Goal: Find contact information: Find contact information

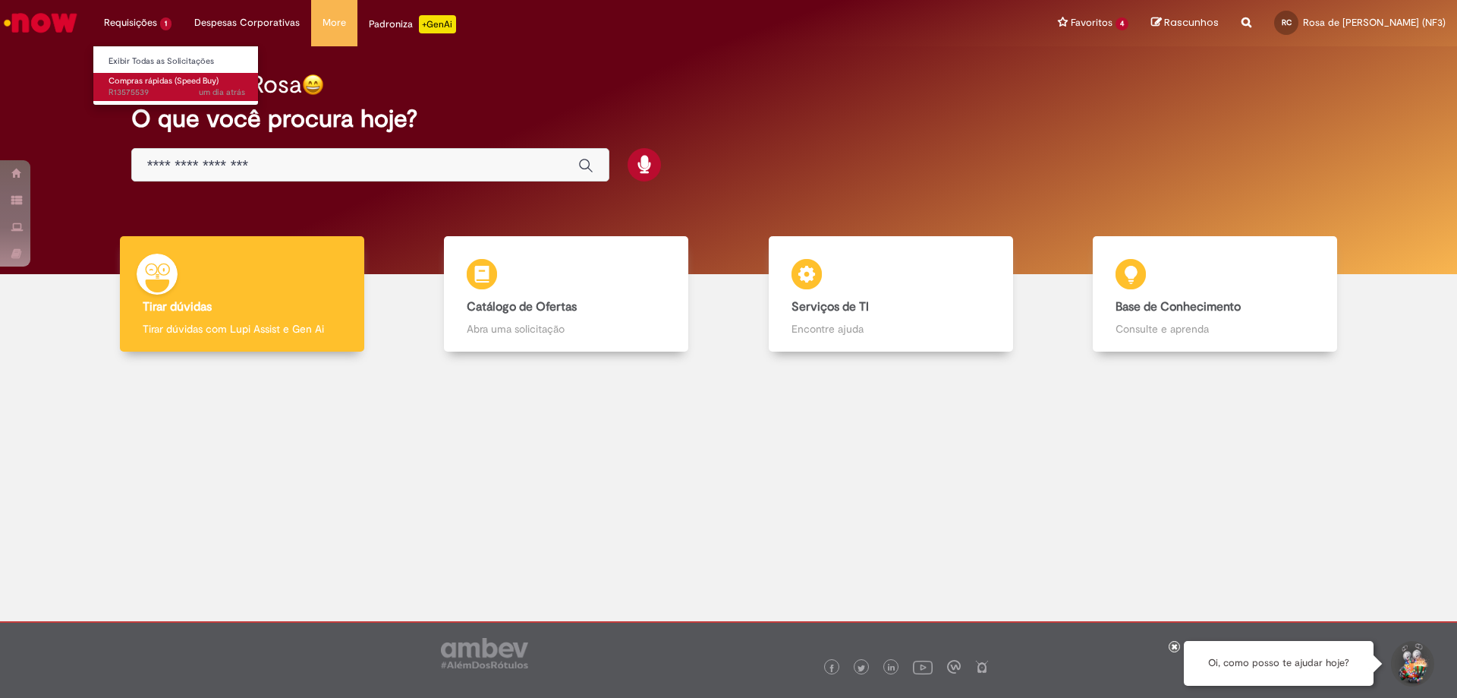
click at [140, 80] on span "Compras rápidas (Speed Buy)" at bounding box center [164, 80] width 110 height 11
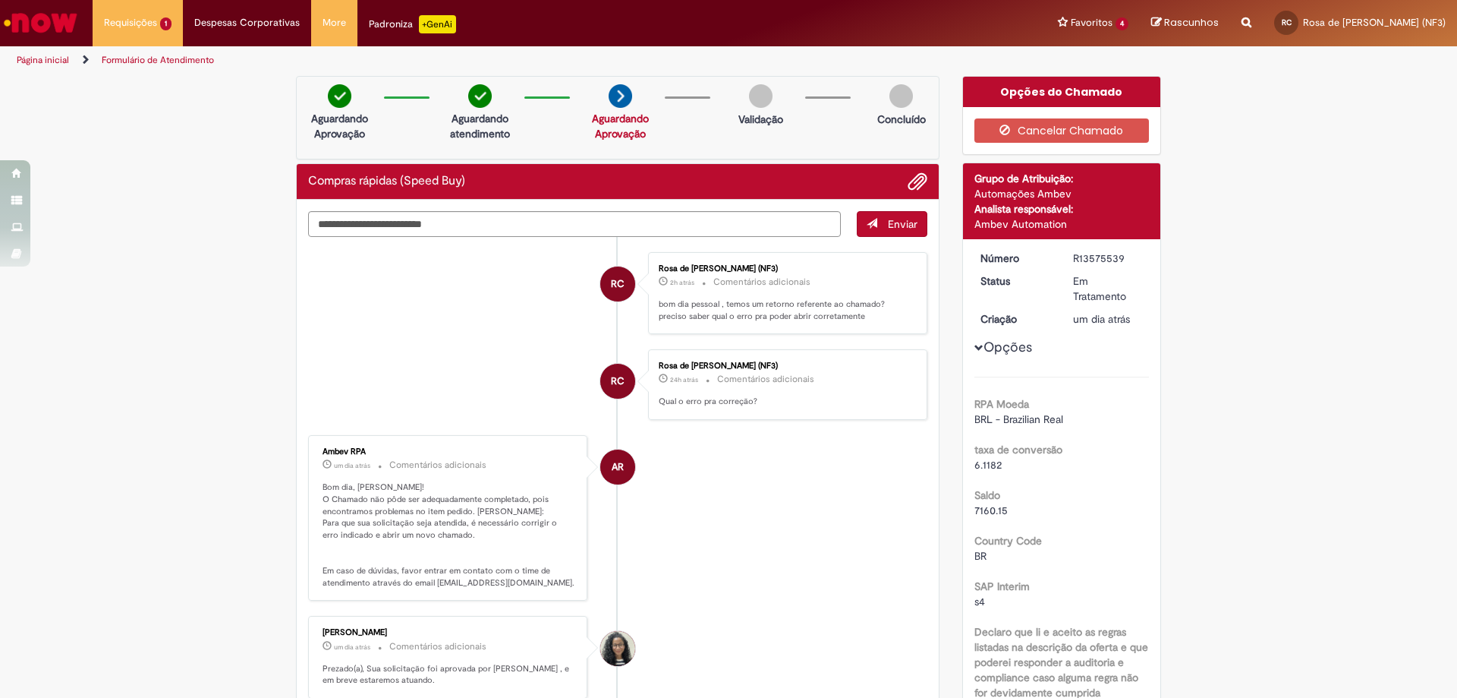
scroll to position [152, 0]
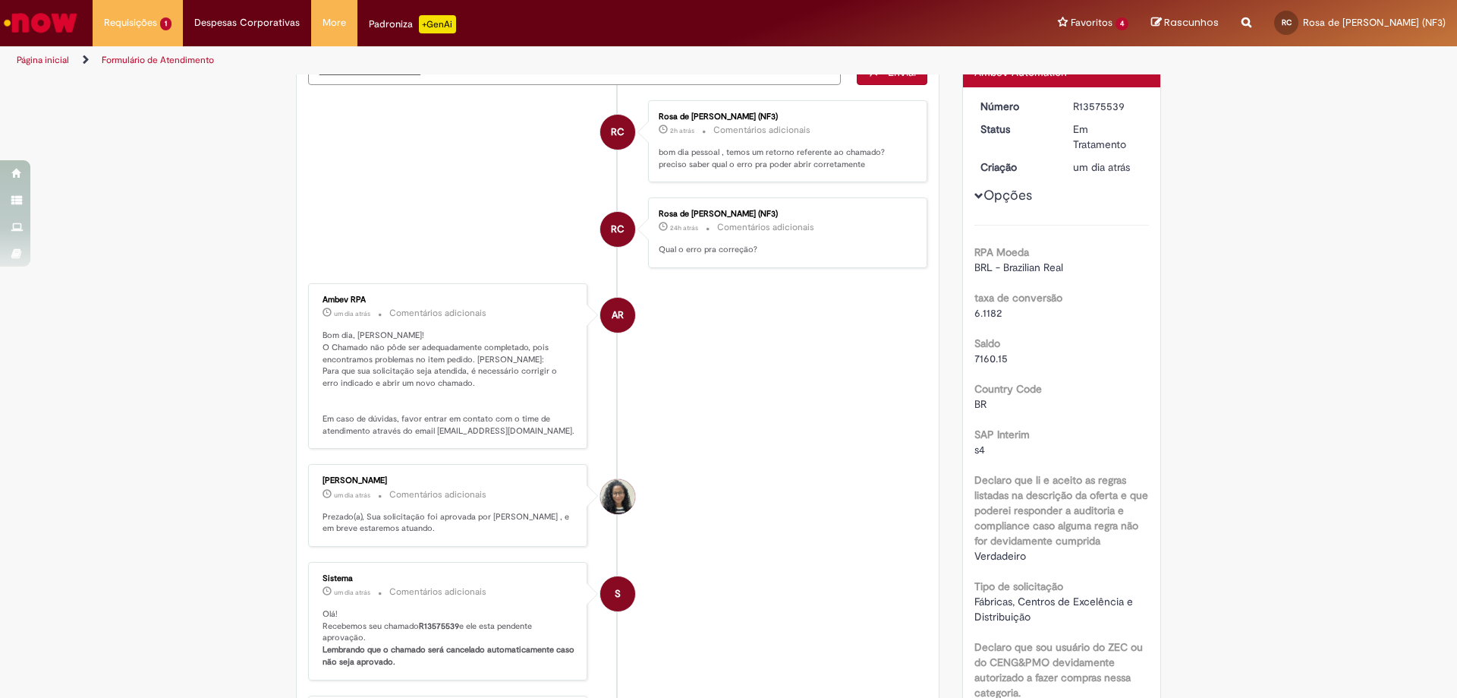
click at [476, 427] on p "Bom dia, [PERSON_NAME]! O Chamado não pôde ser adequadamente completado, pois e…" at bounding box center [449, 382] width 253 height 107
click at [554, 432] on p "Bom dia, [PERSON_NAME]! O Chamado não pôde ser adequadamente completado, pois e…" at bounding box center [449, 382] width 253 height 107
drag, startPoint x: 428, startPoint y: 430, endPoint x: 556, endPoint y: 428, distance: 128.3
click at [556, 428] on p "Bom dia, [PERSON_NAME]! O Chamado não pôde ser adequadamente completado, pois e…" at bounding box center [449, 382] width 253 height 107
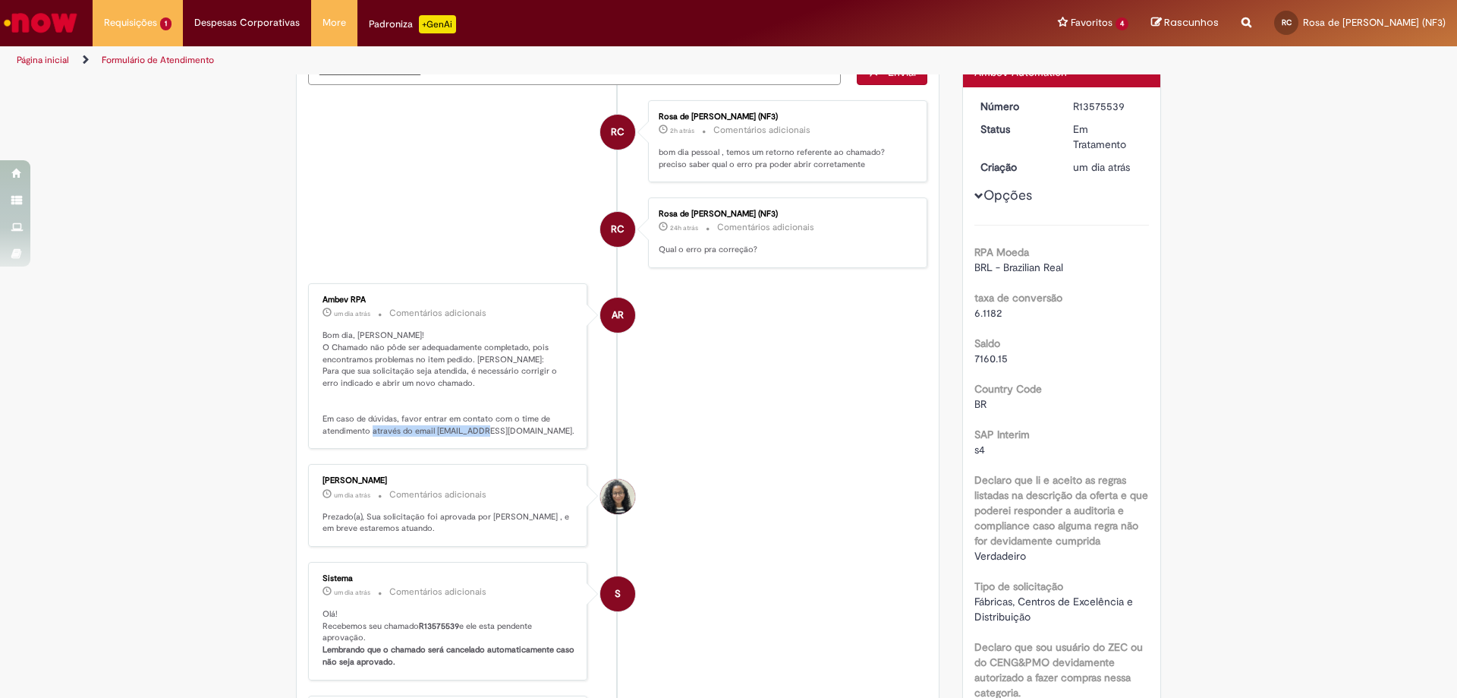
click at [542, 433] on p "Bom dia, [PERSON_NAME]! O Chamado não pôde ser adequadamente completado, pois e…" at bounding box center [449, 382] width 253 height 107
drag, startPoint x: 408, startPoint y: 432, endPoint x: 545, endPoint y: 427, distance: 136.7
click at [545, 427] on p "Bom dia, [PERSON_NAME]! O Chamado não pôde ser adequadamente completado, pois e…" at bounding box center [449, 382] width 253 height 107
click at [556, 429] on p "Bom dia, [PERSON_NAME]! O Chamado não pôde ser adequadamente completado, pois e…" at bounding box center [449, 382] width 253 height 107
click at [464, 434] on p "Bom dia, [PERSON_NAME]! O Chamado não pôde ser adequadamente completado, pois e…" at bounding box center [449, 382] width 253 height 107
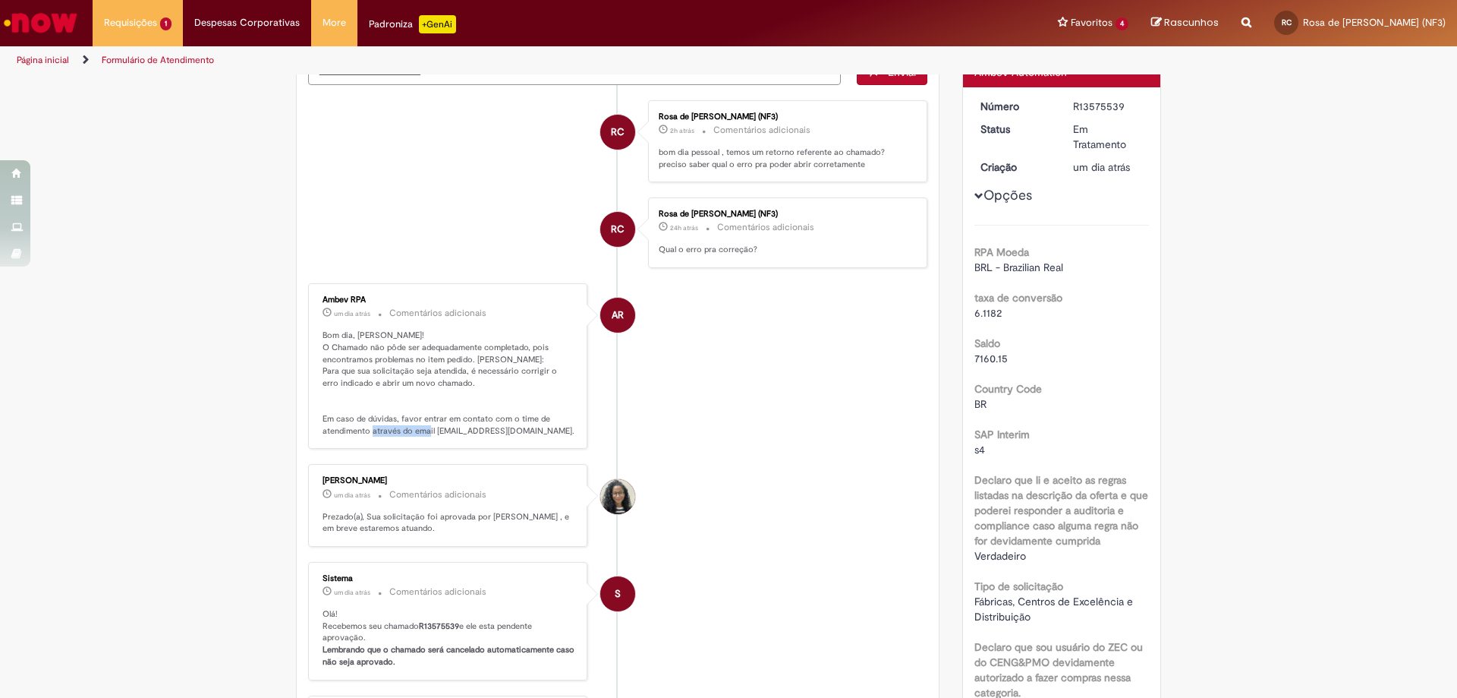
click at [464, 434] on p "Bom dia, [PERSON_NAME]! O Chamado não pôde ser adequadamente completado, pois e…" at bounding box center [449, 382] width 253 height 107
click at [450, 446] on div "Ambev RPA um dia atrás um dia atrás Comentários adicionais Bom dia, Rosa! O Cha…" at bounding box center [447, 365] width 279 height 165
drag, startPoint x: 431, startPoint y: 432, endPoint x: 454, endPoint y: 431, distance: 22.8
click at [454, 431] on p "Bom dia, [PERSON_NAME]! O Chamado não pôde ser adequadamente completado, pois e…" at bounding box center [449, 382] width 253 height 107
click at [452, 439] on div "Ambev RPA um dia atrás um dia atrás Comentários adicionais Bom dia, Rosa! O Cha…" at bounding box center [448, 366] width 270 height 156
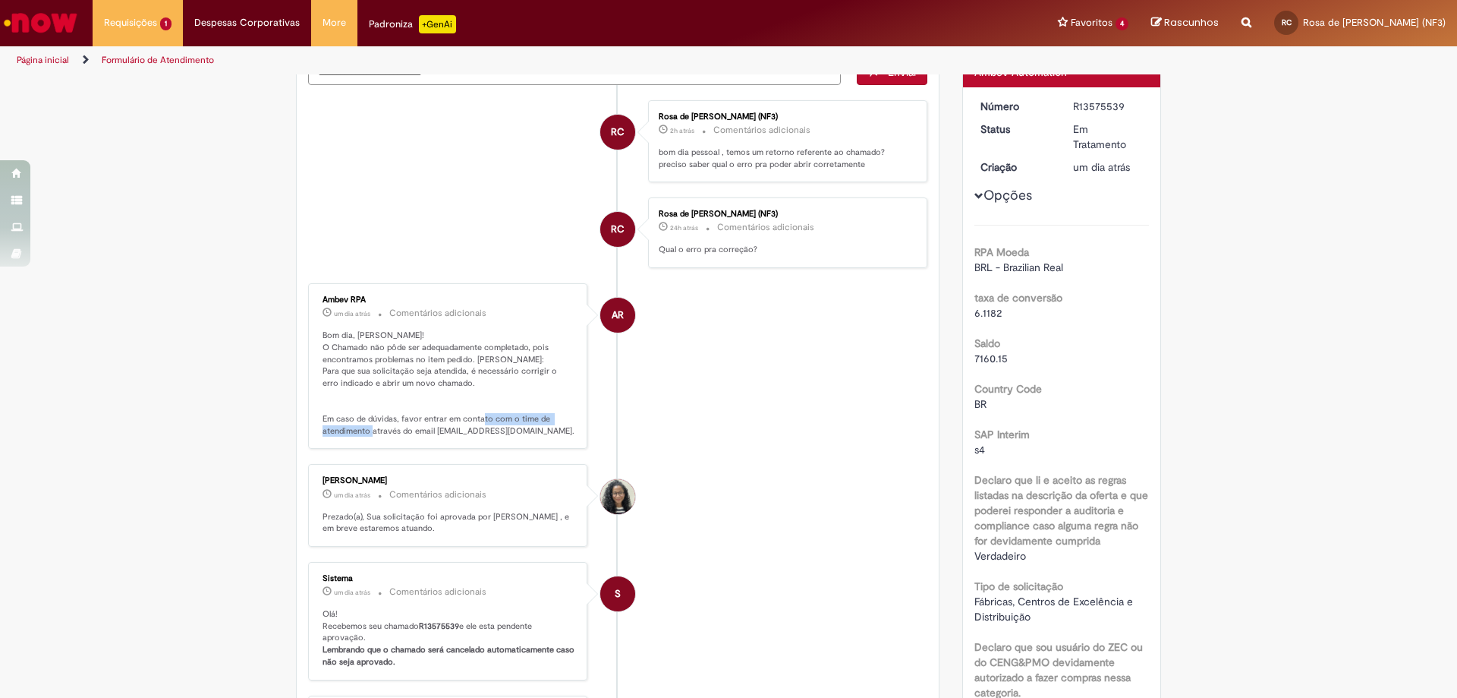
drag, startPoint x: 429, startPoint y: 433, endPoint x: 545, endPoint y: 424, distance: 116.4
click at [545, 424] on p "Bom dia, [PERSON_NAME]! O Chamado não pôde ser adequadamente completado, pois e…" at bounding box center [449, 382] width 253 height 107
click at [553, 442] on div "Ambev RPA um dia atrás um dia atrás Comentários adicionais Bom dia, Rosa! O Cha…" at bounding box center [448, 366] width 270 height 156
drag, startPoint x: 547, startPoint y: 428, endPoint x: 426, endPoint y: 430, distance: 120.7
click at [426, 430] on p "Bom dia, [PERSON_NAME]! O Chamado não pôde ser adequadamente completado, pois e…" at bounding box center [449, 382] width 253 height 107
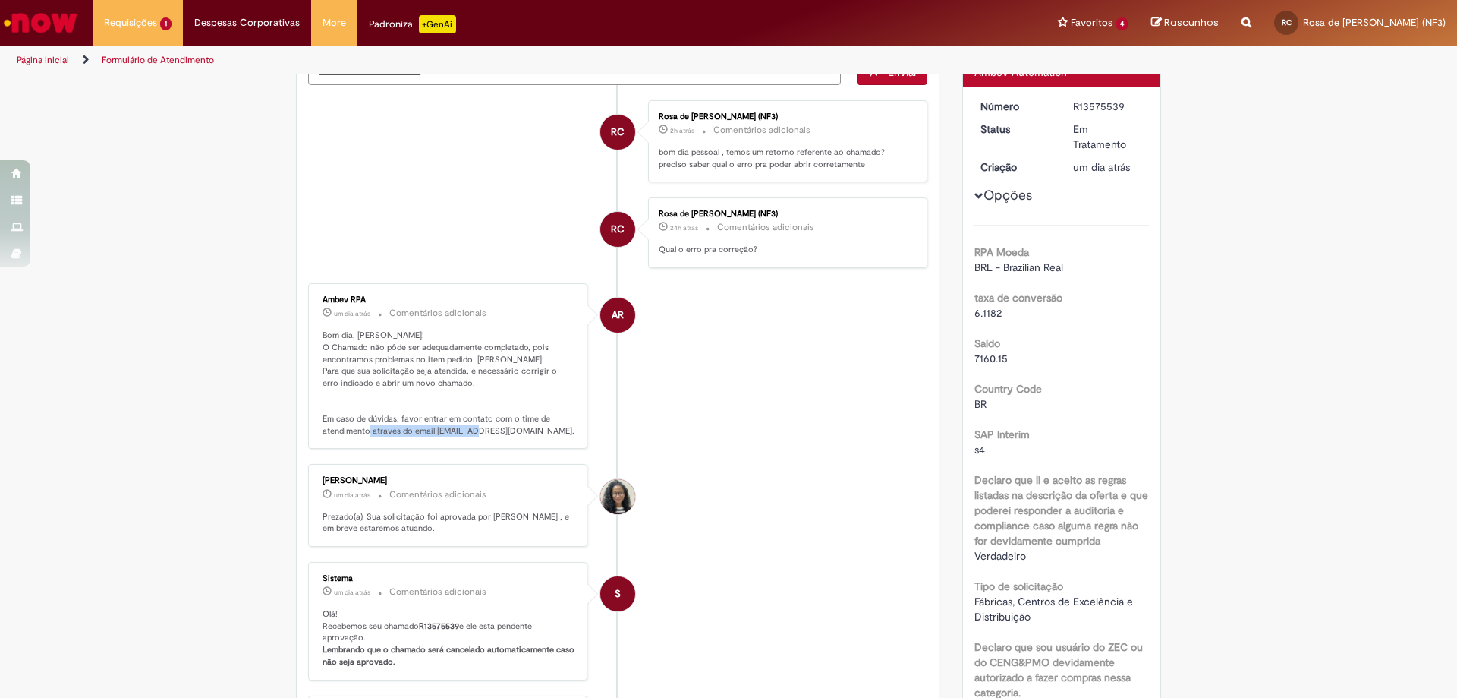
copy p "atendimentopss@ambev.com.b"
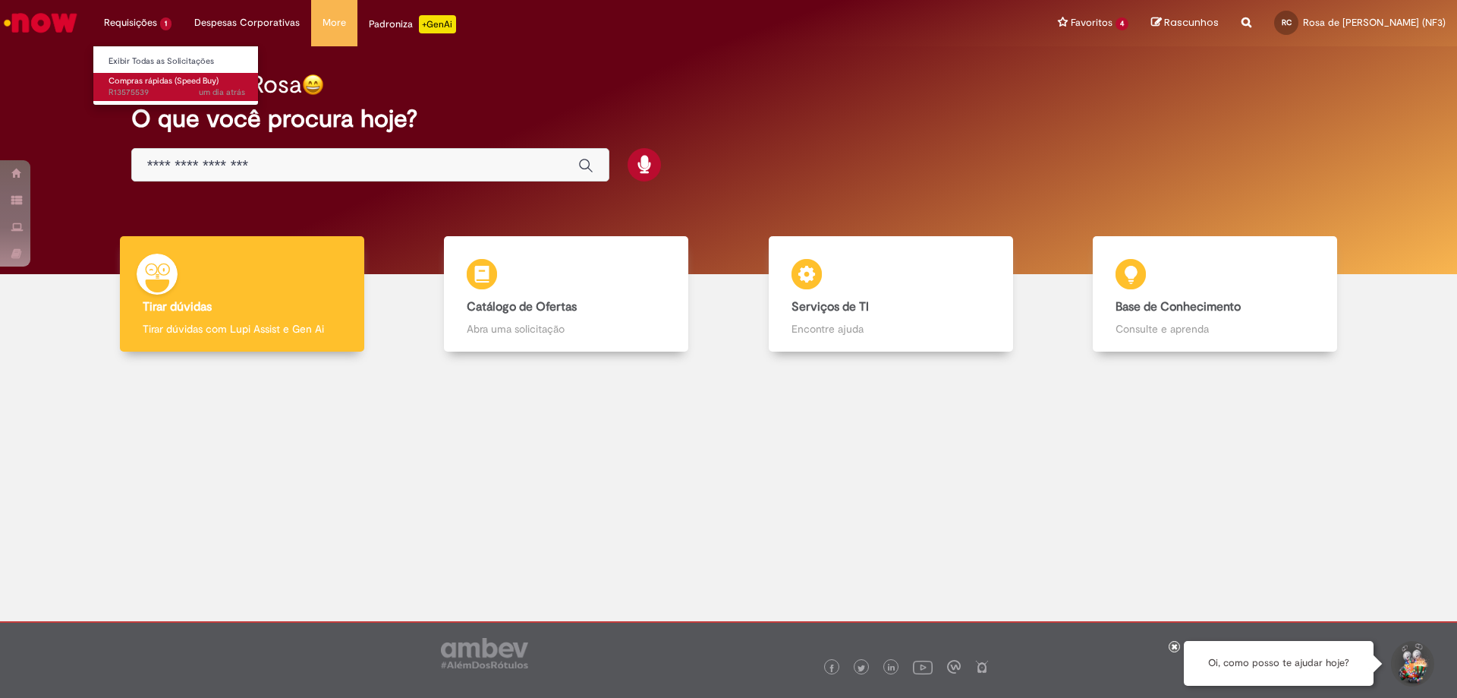
click at [135, 86] on span "Compras rápidas (Speed Buy)" at bounding box center [164, 80] width 110 height 11
click at [137, 82] on span "Compras rápidas (Speed Buy)" at bounding box center [164, 80] width 110 height 11
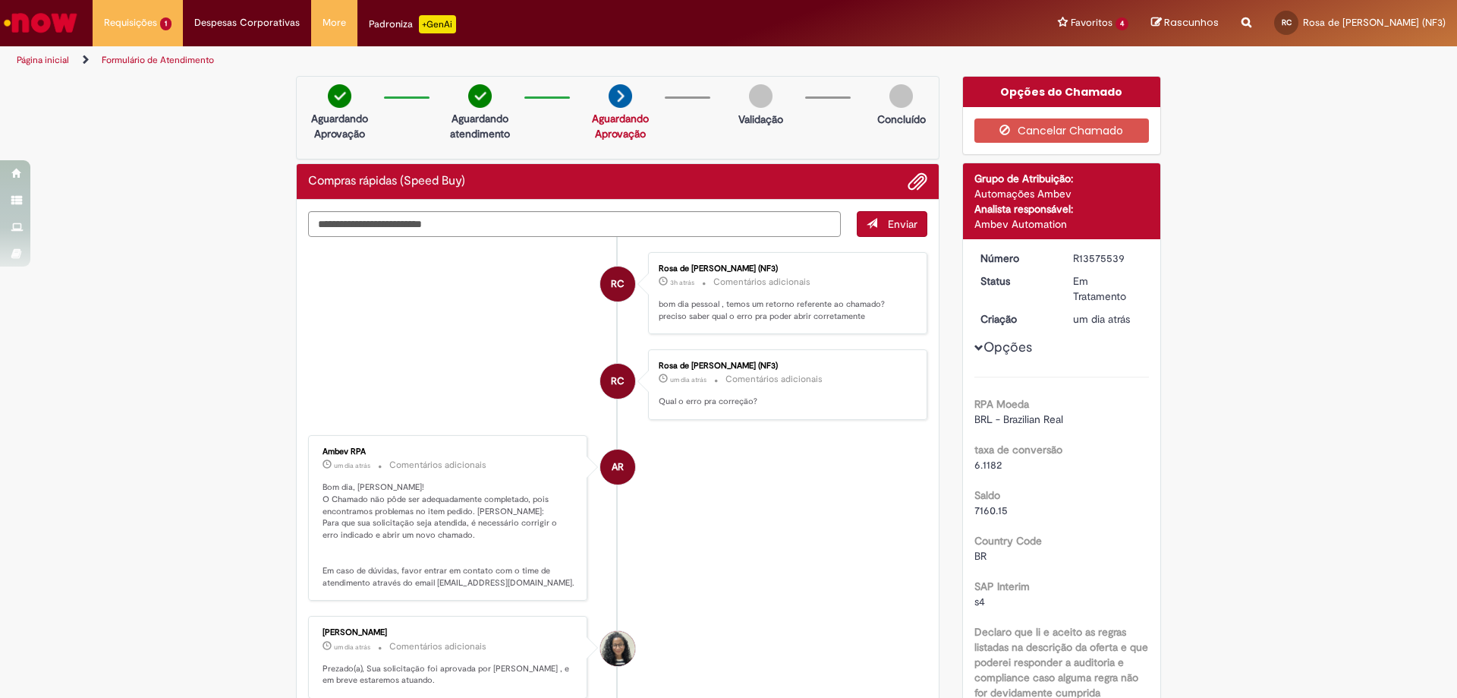
scroll to position [228, 0]
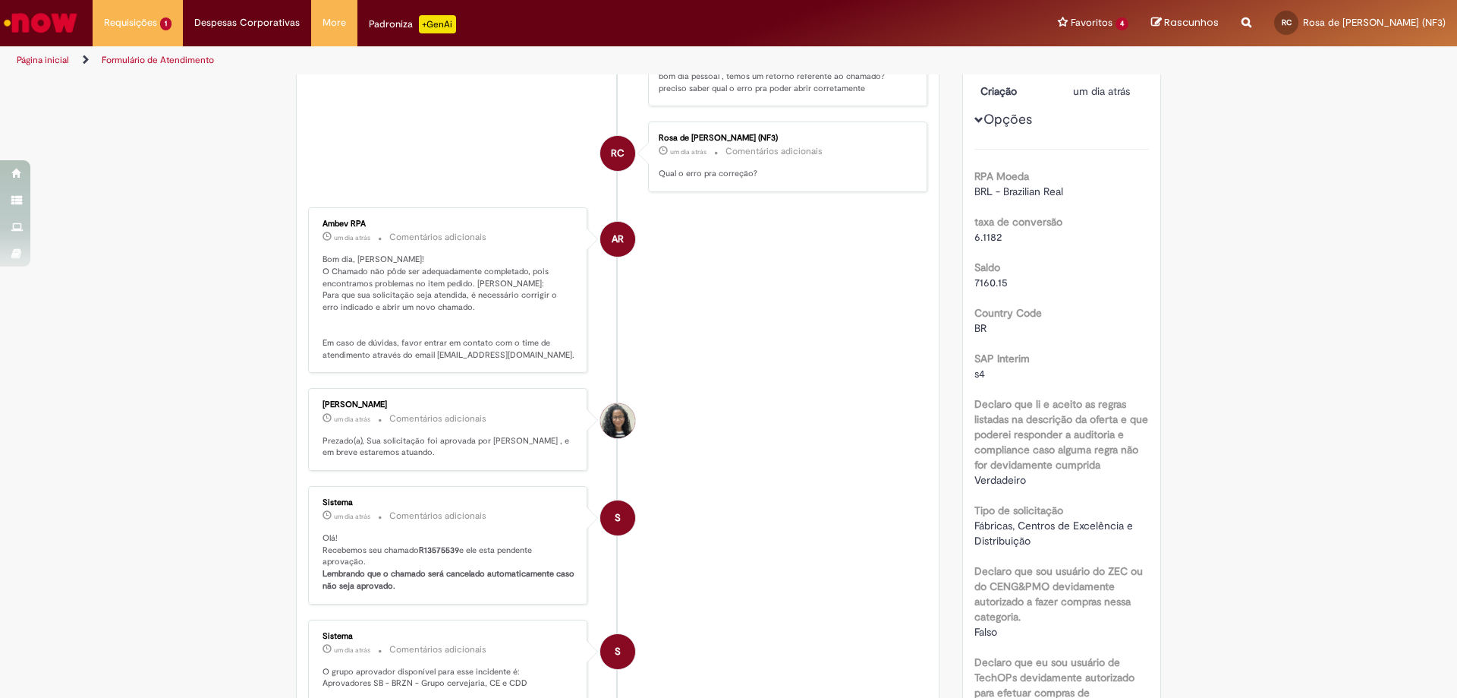
click at [479, 351] on p "Bom dia, [PERSON_NAME]! O Chamado não pôde ser adequadamente completado, pois e…" at bounding box center [449, 307] width 253 height 107
click at [479, 352] on p "Bom dia, [PERSON_NAME]! O Chamado não pôde ser adequadamente completado, pois e…" at bounding box center [449, 307] width 253 height 107
click at [506, 355] on p "Bom dia, [PERSON_NAME]! O Chamado não pôde ser adequadamente completado, pois e…" at bounding box center [449, 307] width 253 height 107
click at [592, 367] on li "AR Ambev RPA um dia atrás um dia atrás Comentários adicionais Bom dia, [PERSON_…" at bounding box center [617, 289] width 619 height 165
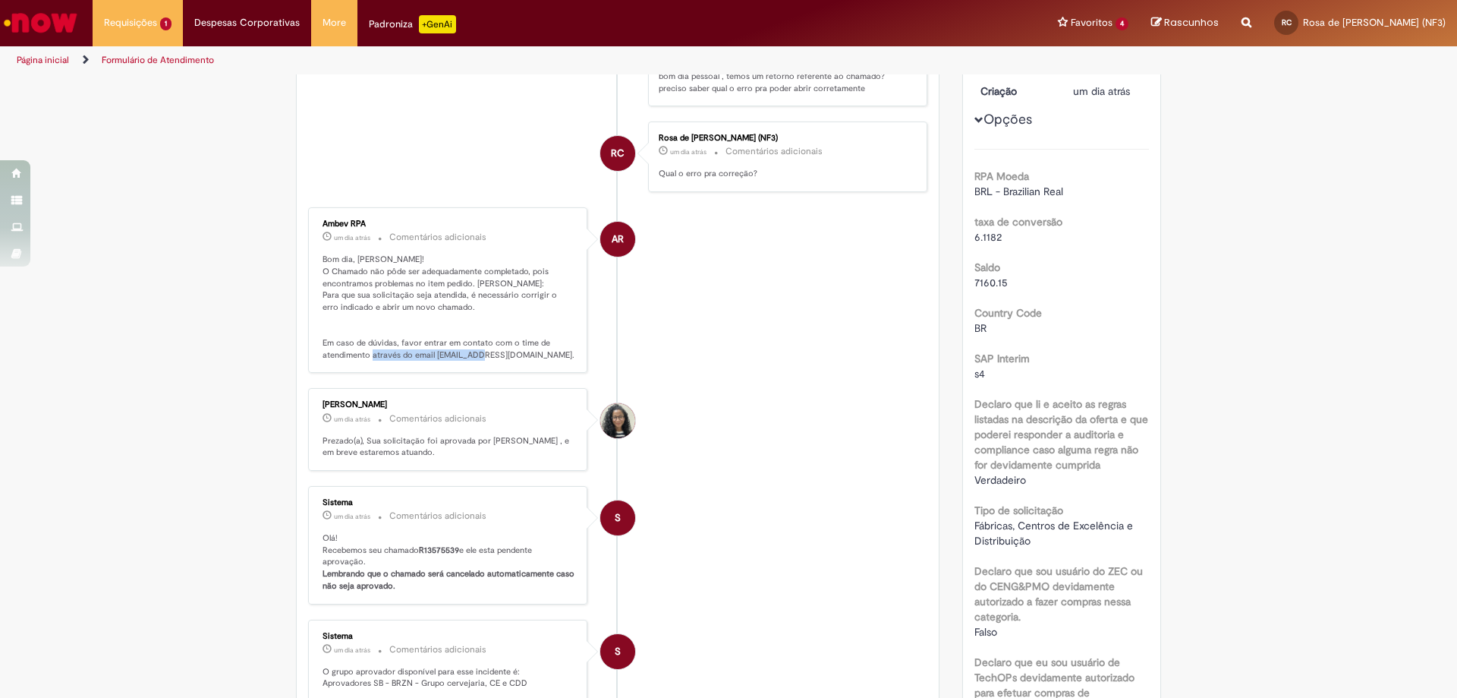
drag, startPoint x: 429, startPoint y: 356, endPoint x: 547, endPoint y: 355, distance: 118.4
click at [547, 355] on p "Bom dia, [PERSON_NAME]! O Chamado não pôde ser adequadamente completado, pois e…" at bounding box center [449, 307] width 253 height 107
copy p "[EMAIL_ADDRESS][DOMAIN_NAME]"
